Goal: Answer question/provide support

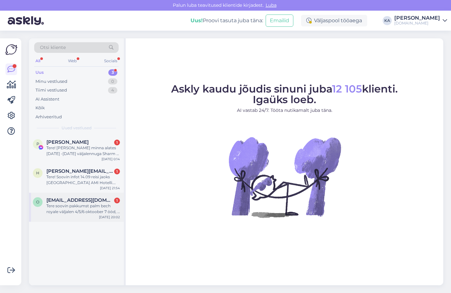
click at [81, 214] on div "Tere soovin pakkumst palm bech royale väljalen 4/5/6 oktoober 7 ööd, 2 täiskasv…" at bounding box center [82, 209] width 73 height 12
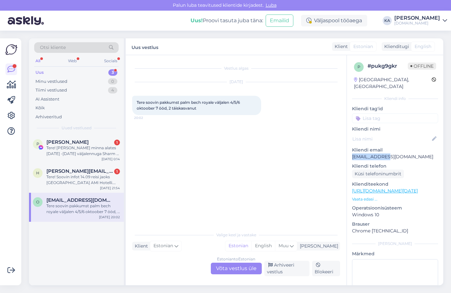
drag, startPoint x: 390, startPoint y: 153, endPoint x: 349, endPoint y: 153, distance: 40.9
click at [349, 153] on div "p # pukg9gkr Offline [GEOGRAPHIC_DATA], [GEOGRAPHIC_DATA] Kliendi info Kliendi …" at bounding box center [395, 191] width 96 height 272
copy p "[EMAIL_ADDRESS][DOMAIN_NAME]"
click at [72, 182] on div "Tere! Soovin infot 14.09 reisi jaoks [GEOGRAPHIC_DATA] AMI Hotelli. Mis on hote…" at bounding box center [82, 180] width 73 height 12
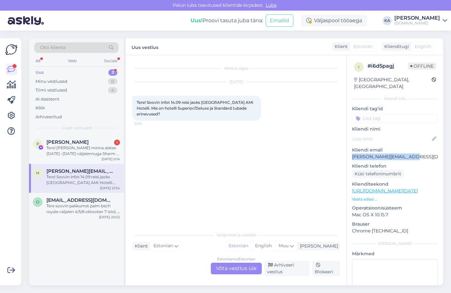
drag, startPoint x: 415, startPoint y: 150, endPoint x: 349, endPoint y: 151, distance: 66.7
click at [349, 151] on div "i # i6d5pagj Offline [GEOGRAPHIC_DATA], [GEOGRAPHIC_DATA] Kliendi info Kliendi …" at bounding box center [395, 191] width 96 height 272
copy p "[PERSON_NAME][EMAIL_ADDRESS][DOMAIN_NAME]"
click at [225, 125] on div "[DATE] Tere! Soovin infot 14.09 reisi jaoks [GEOGRAPHIC_DATA] AMI Hotelli. Mis …" at bounding box center [236, 101] width 208 height 53
